Goal: Task Accomplishment & Management: Manage account settings

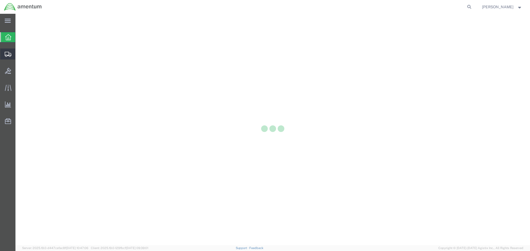
click at [4, 55] on div at bounding box center [7, 54] width 15 height 11
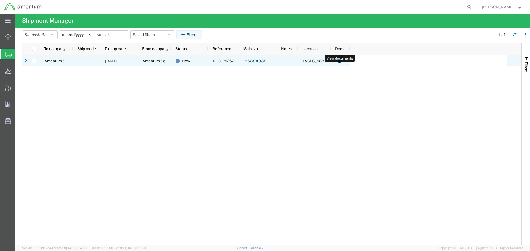
click at [339, 62] on icon at bounding box center [339, 61] width 3 height 4
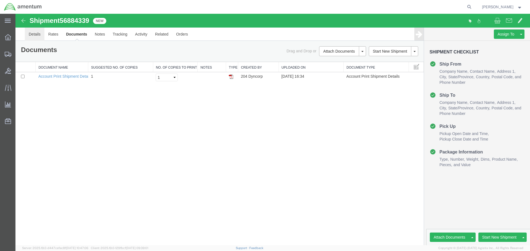
click at [35, 34] on link "Details" at bounding box center [35, 34] width 20 height 13
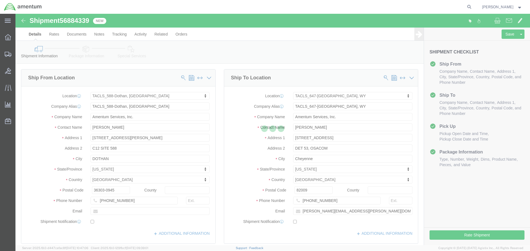
select select "42706"
select select "42722"
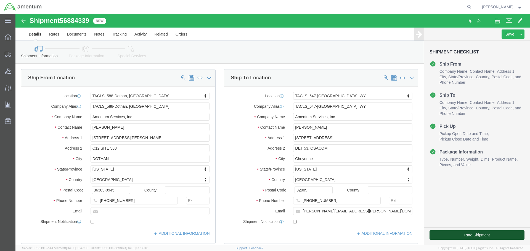
click button "Rate Shipment"
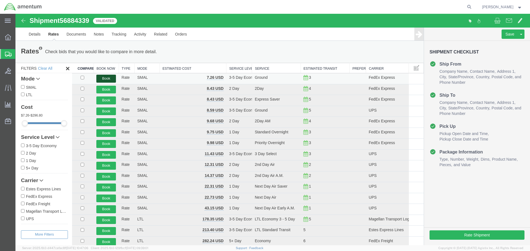
click at [107, 78] on button "Book" at bounding box center [106, 79] width 20 height 8
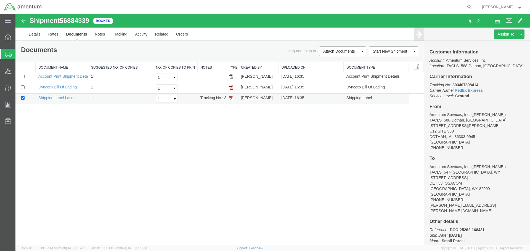
click at [230, 99] on img at bounding box center [231, 98] width 4 height 4
click at [230, 88] on img at bounding box center [231, 87] width 4 height 4
click at [33, 32] on link "Details" at bounding box center [35, 34] width 20 height 13
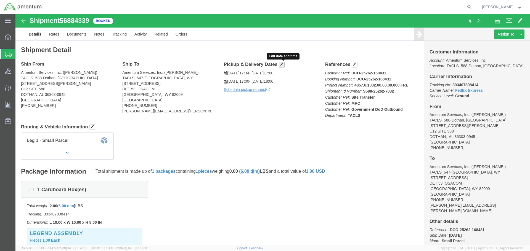
click button "button"
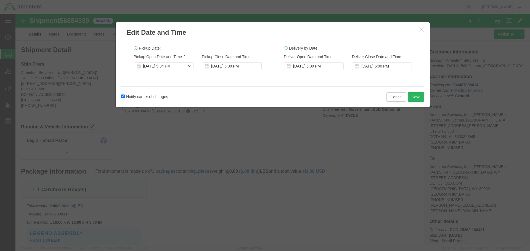
click div "[DATE] 5:34 PM"
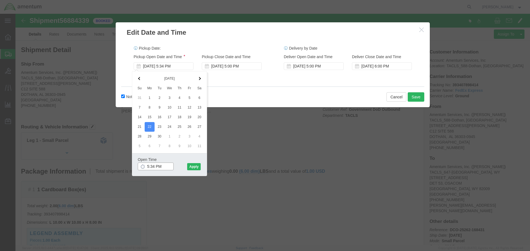
click input "5:34 PM"
click input "8:34 PM"
click input "8:00 PM"
type input "8:00 AM"
click button "Apply"
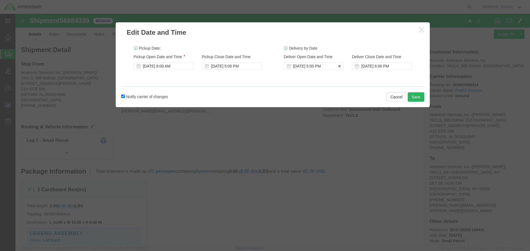
click div "[DATE] 5:00 PM"
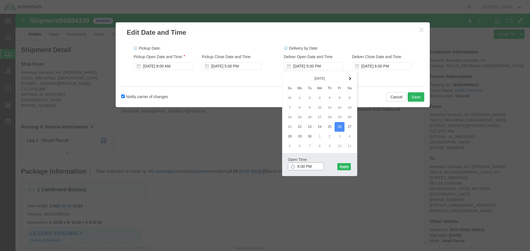
click input "8:00 PM"
type input "8:00 AM"
click button "Apply"
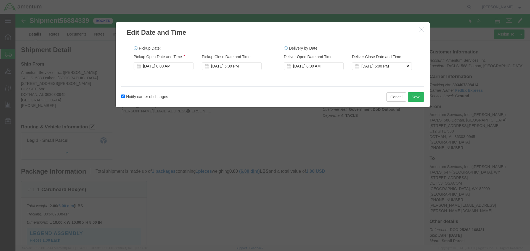
click icon
click div
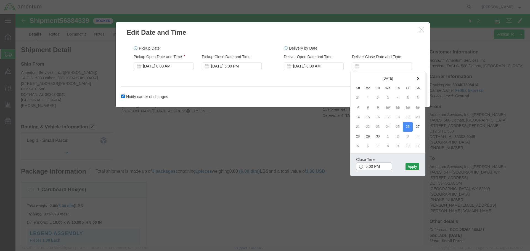
type input "5:00 PM"
click button "Apply"
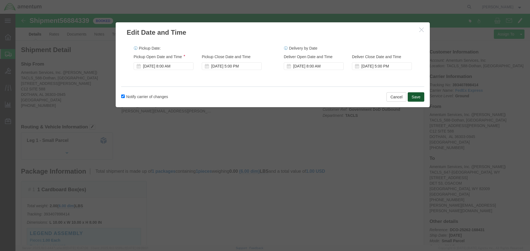
click button "Save"
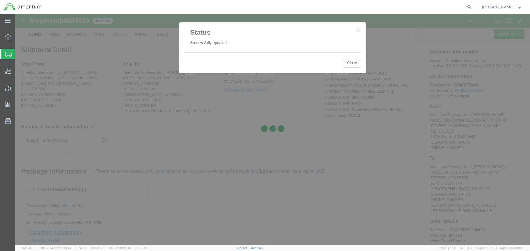
click at [348, 65] on div at bounding box center [272, 130] width 514 height 232
click at [348, 64] on div at bounding box center [272, 130] width 514 height 232
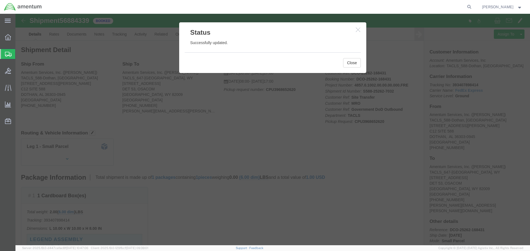
click icon "button"
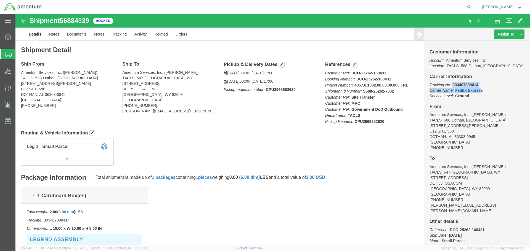
drag, startPoint x: 434, startPoint y: 71, endPoint x: 461, endPoint y: 74, distance: 27.5
click p "Tracking No: 393407898414 Carrier Name: FedEx Express FedEx Express Service Lev…"
drag, startPoint x: 460, startPoint y: 73, endPoint x: 434, endPoint y: 73, distance: 25.7
click p "Tracking No: 393407898414 Carrier Name: FedEx Express FedEx Express Service Lev…"
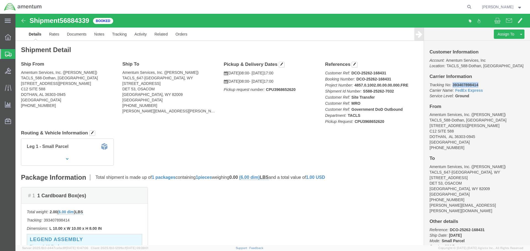
copy b "393407898414"
